Goal: Information Seeking & Learning: Learn about a topic

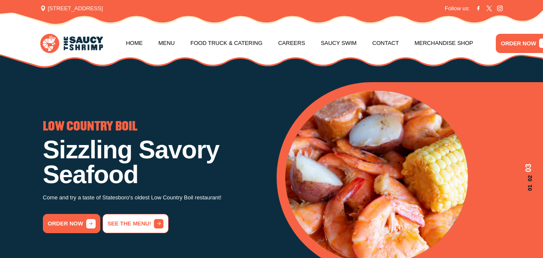
click at [133, 224] on link "See the menu!" at bounding box center [135, 223] width 66 height 19
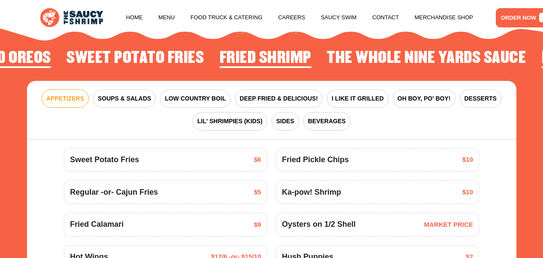
scroll to position [886, 0]
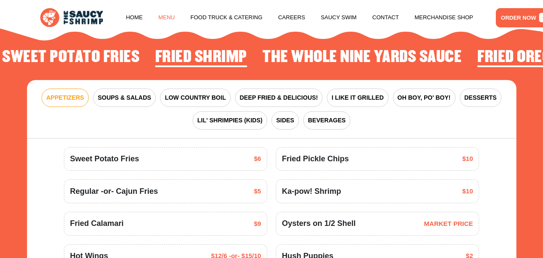
click at [160, 21] on link "Menu" at bounding box center [166, 17] width 16 height 33
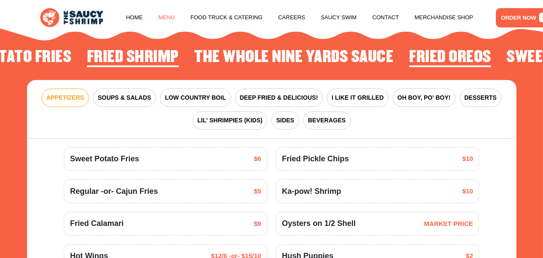
click at [168, 16] on link "Menu" at bounding box center [166, 17] width 16 height 33
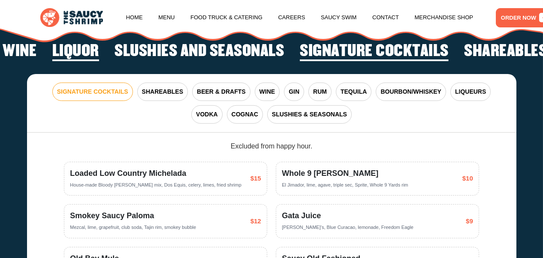
scroll to position [1359, 0]
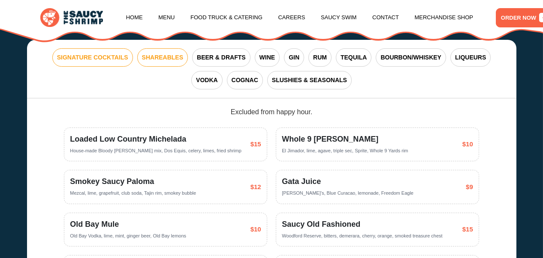
click at [162, 62] on span "SHAREABLES" at bounding box center [162, 57] width 41 height 9
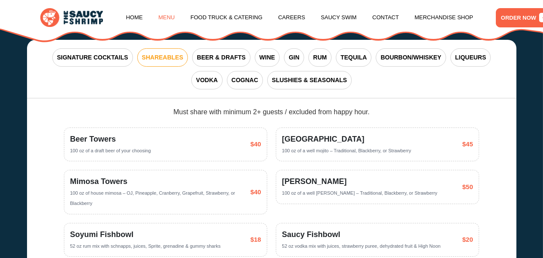
click at [161, 17] on link "Menu" at bounding box center [166, 17] width 16 height 33
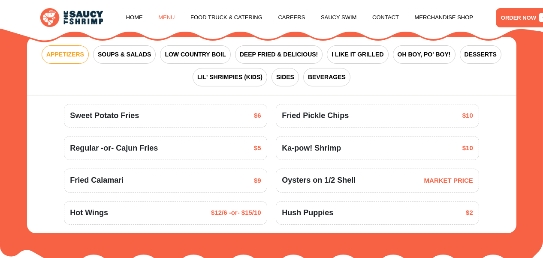
scroll to position [886, 0]
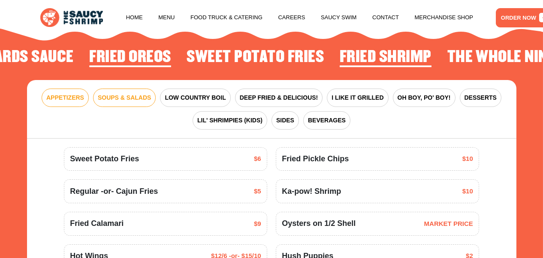
click at [141, 102] on span "SOUPS & SALADS" at bounding box center [124, 97] width 53 height 9
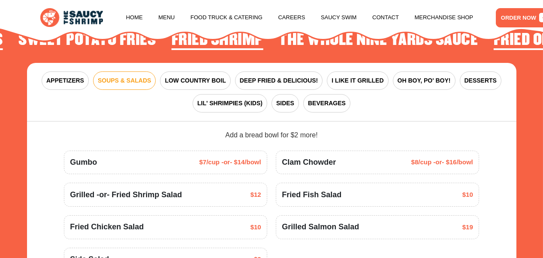
scroll to position [949, 0]
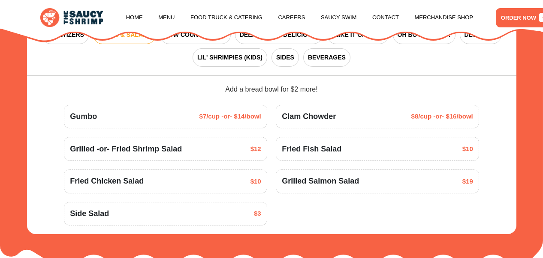
click at [203, 155] on div "Grilled -or- Fried Shrimp Salad $12" at bounding box center [165, 150] width 191 height 12
click at [163, 155] on span "Grilled -or- Fried Shrimp Salad" at bounding box center [126, 150] width 112 height 12
click at [222, 155] on div "Grilled -or- Fried Shrimp Salad $12" at bounding box center [165, 150] width 191 height 12
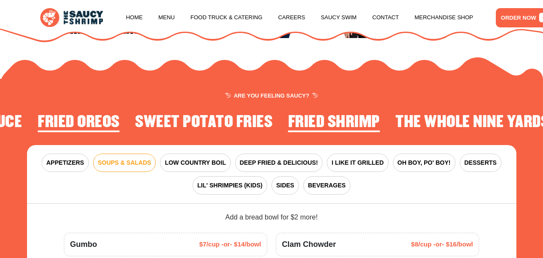
scroll to position [834, 0]
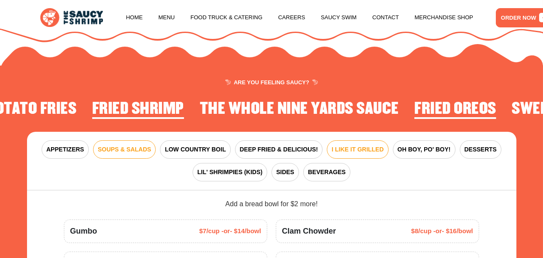
click at [353, 154] on span "I LIKE IT GRILLED" at bounding box center [357, 149] width 52 height 9
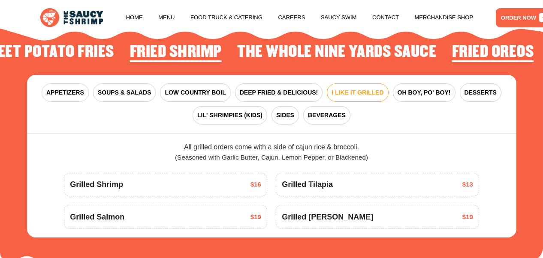
scroll to position [914, 0]
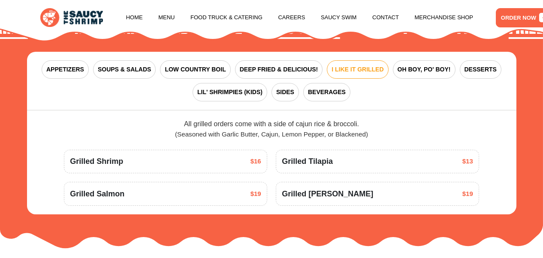
click at [126, 168] on div "Grilled Shrimp $16" at bounding box center [165, 162] width 191 height 12
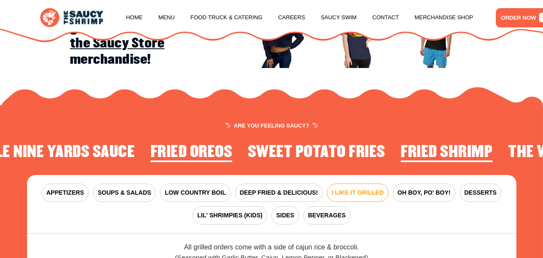
scroll to position [821, 0]
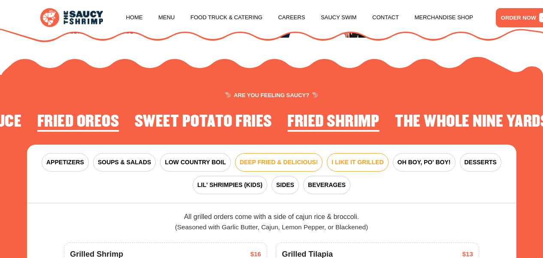
click at [277, 166] on button "DEEP FRIED & DELICIOUS!" at bounding box center [279, 162] width 88 height 18
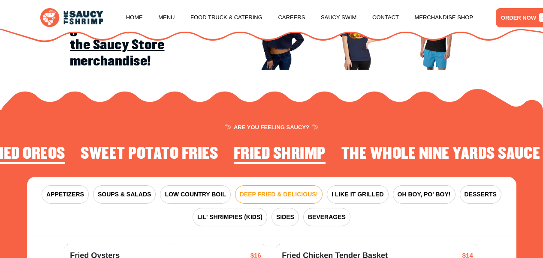
scroll to position [820, 0]
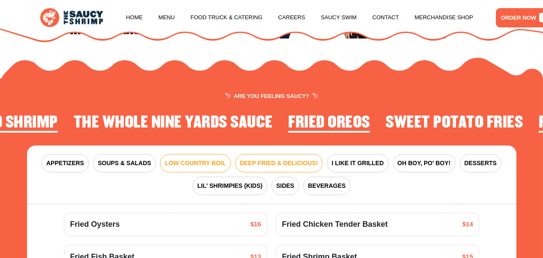
click at [213, 168] on span "LOW COUNTRY BOIL" at bounding box center [195, 163] width 61 height 9
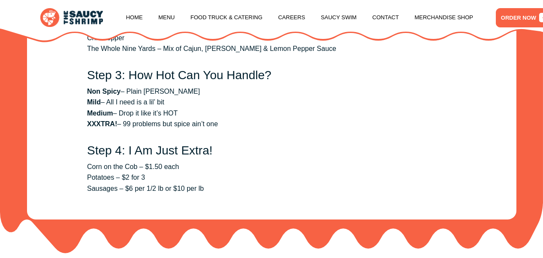
scroll to position [1265, 0]
